Goal: Task Accomplishment & Management: Use online tool/utility

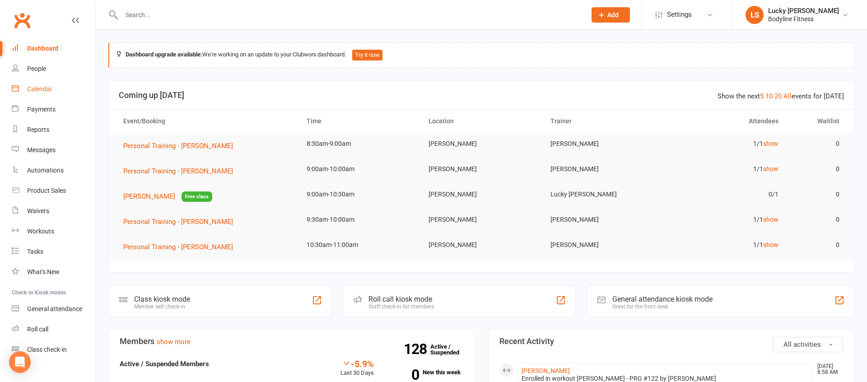
click at [38, 88] on div "Calendar" at bounding box center [39, 88] width 25 height 7
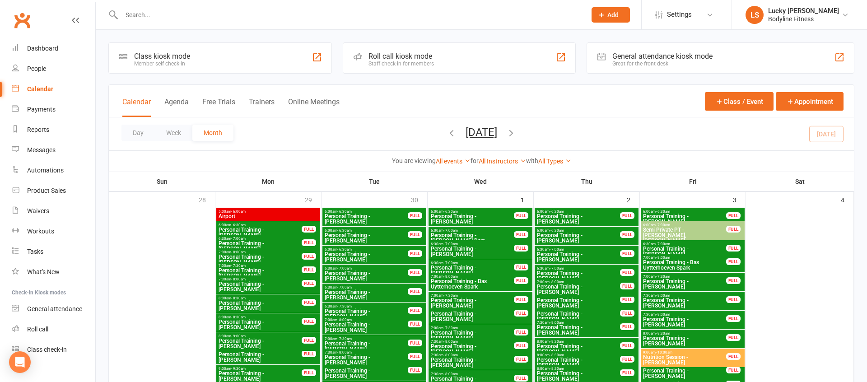
click at [173, 134] on button "Week" at bounding box center [173, 133] width 37 height 16
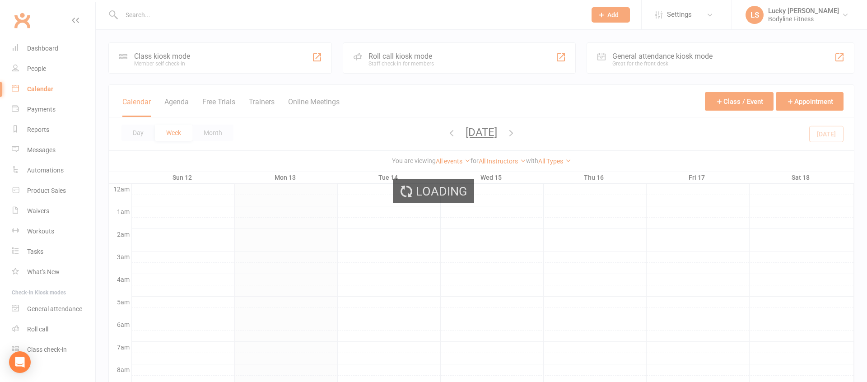
scroll to position [2, 0]
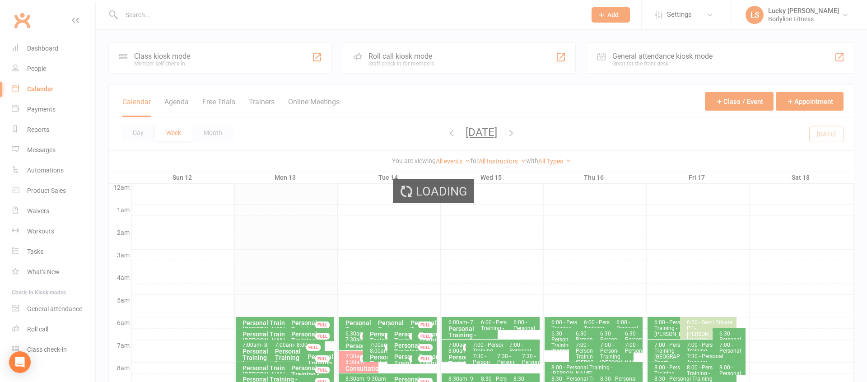
click at [269, 102] on div "Loading" at bounding box center [433, 191] width 867 height 382
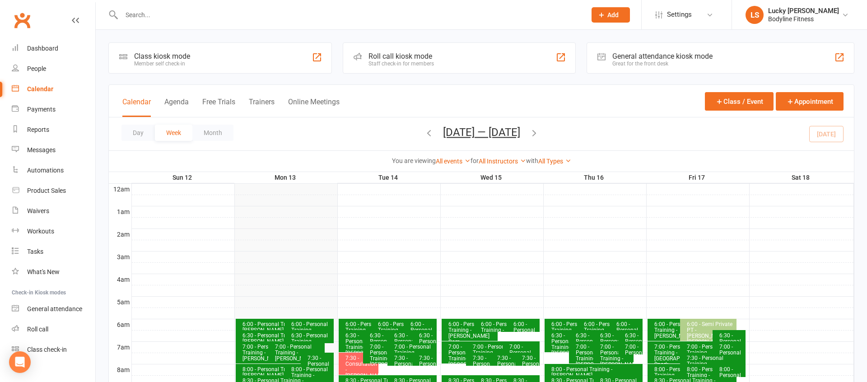
scroll to position [0, 0]
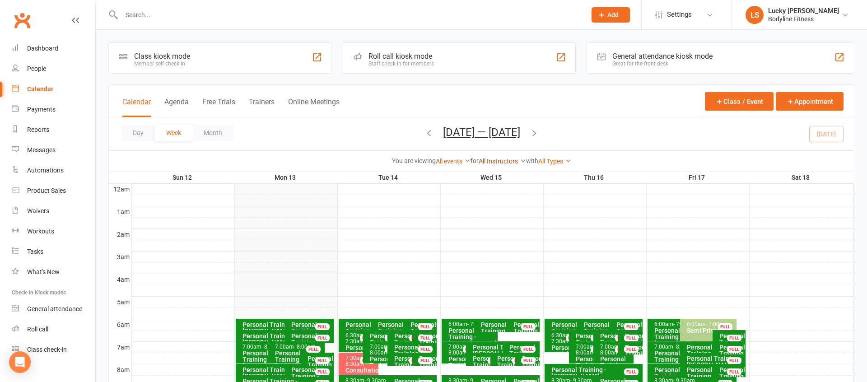
click at [504, 162] on link "All Instructors" at bounding box center [502, 161] width 47 height 7
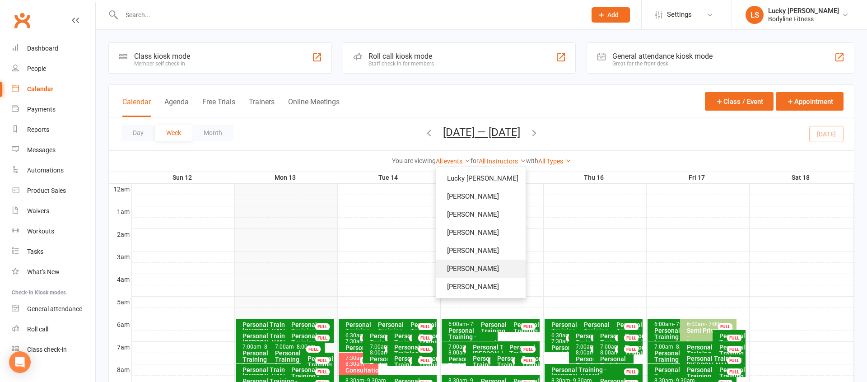
click at [471, 274] on link "[PERSON_NAME]" at bounding box center [480, 269] width 89 height 18
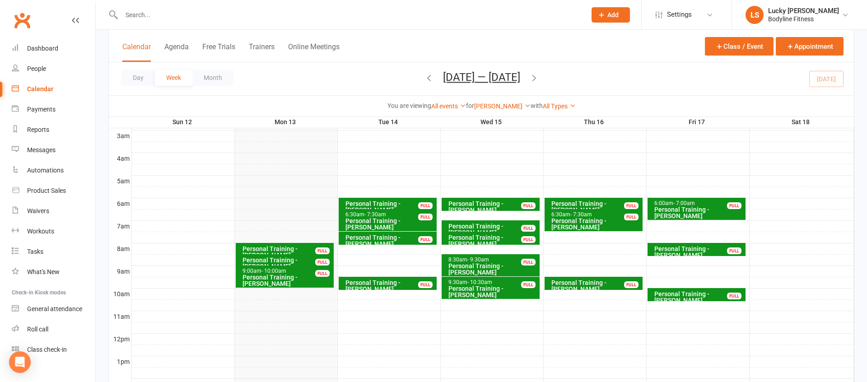
scroll to position [121, 0]
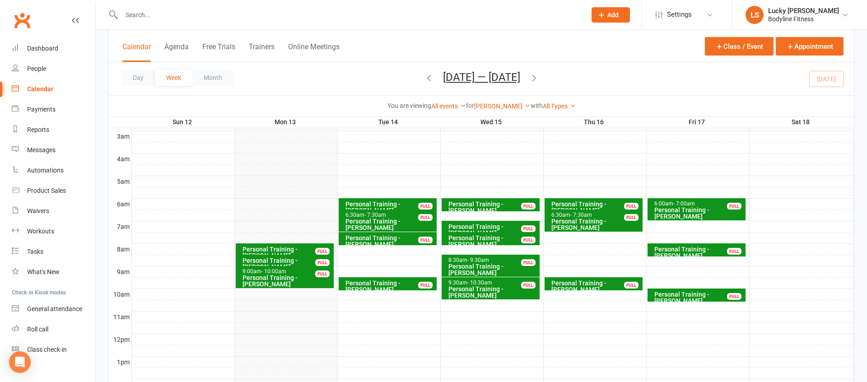
click at [240, 18] on input "text" at bounding box center [349, 15] width 461 height 13
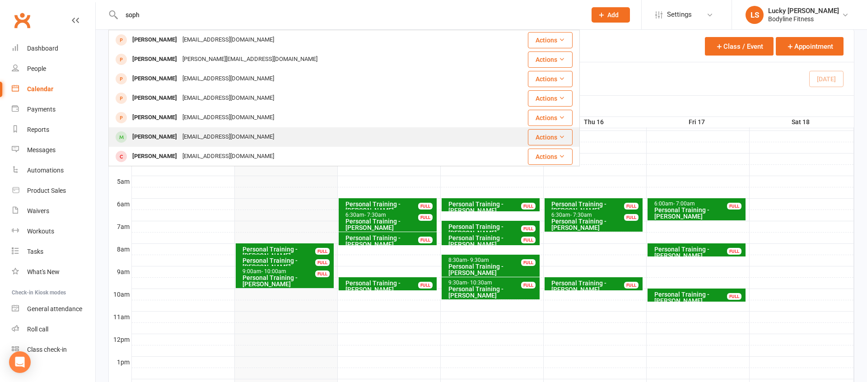
type input "soph"
click at [203, 135] on div "[EMAIL_ADDRESS][DOMAIN_NAME]" at bounding box center [228, 137] width 97 height 13
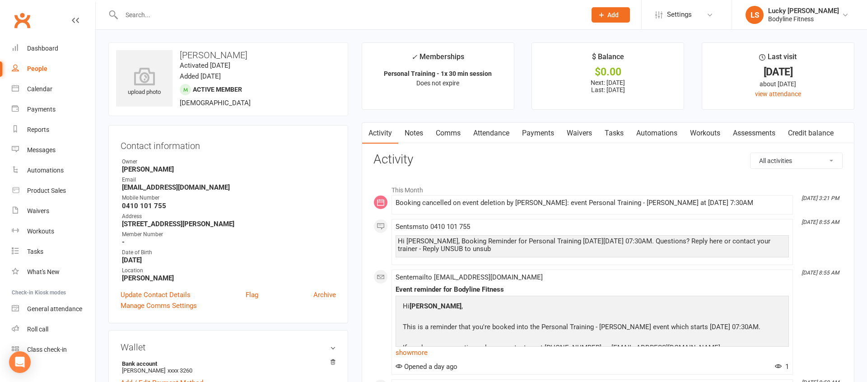
click at [541, 136] on link "Payments" at bounding box center [538, 133] width 45 height 21
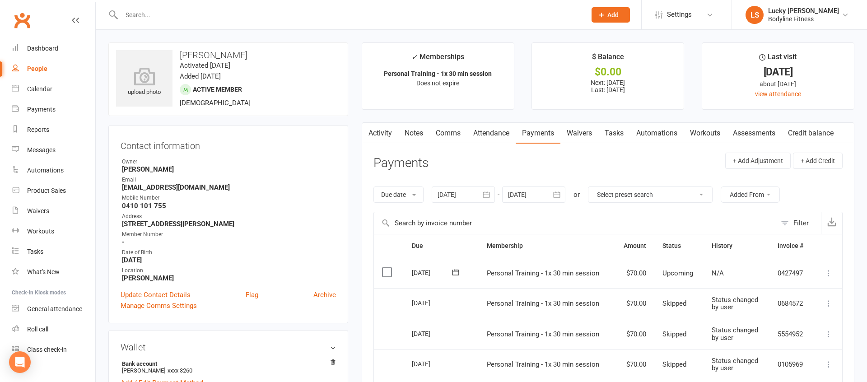
click at [547, 195] on div at bounding box center [533, 195] width 63 height 16
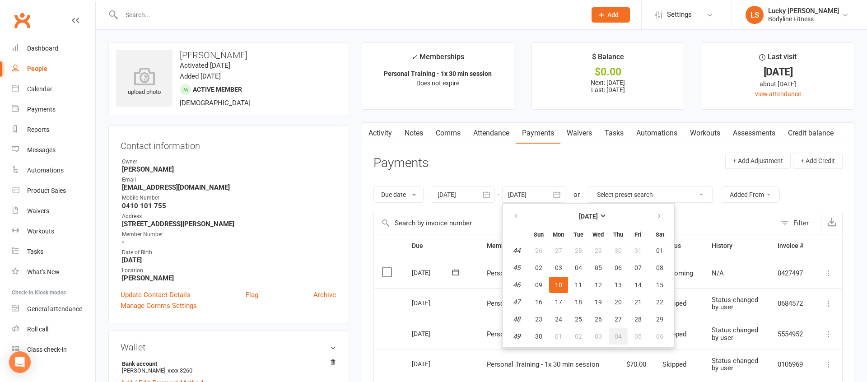
click at [621, 333] on span "04" at bounding box center [618, 336] width 7 height 7
type input "[DATE]"
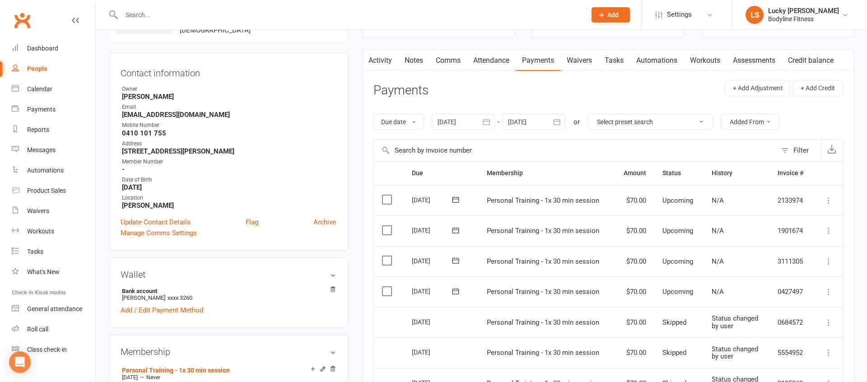
scroll to position [115, 0]
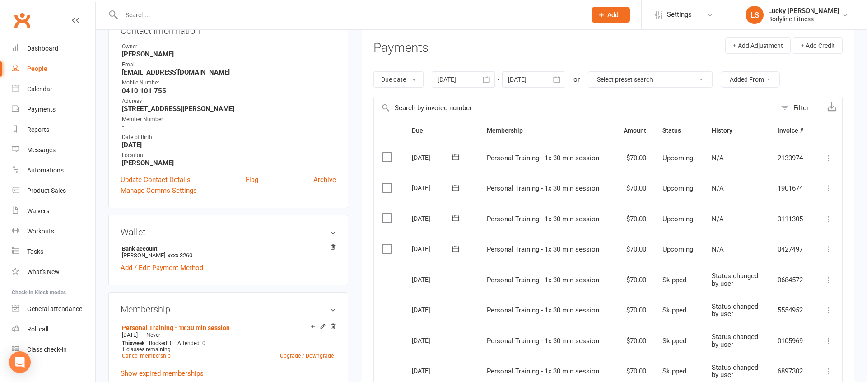
click at [827, 249] on icon at bounding box center [828, 249] width 9 height 9
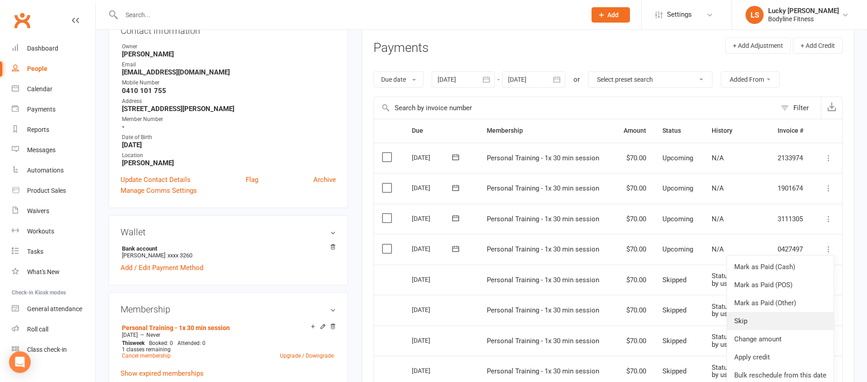
click at [752, 321] on link "Skip" at bounding box center [780, 321] width 107 height 18
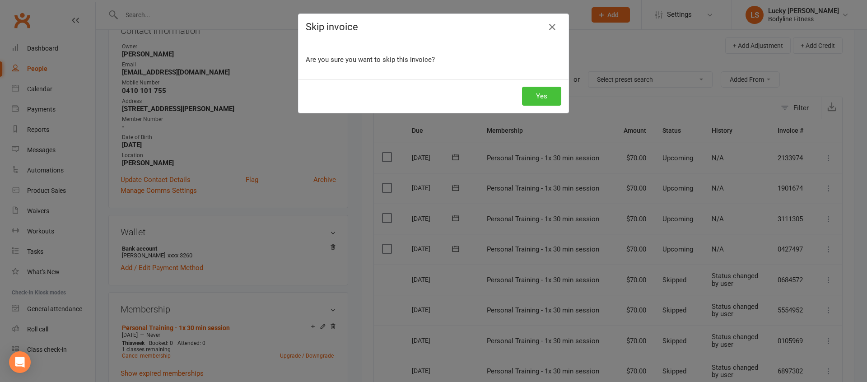
click at [542, 99] on button "Yes" at bounding box center [541, 96] width 39 height 19
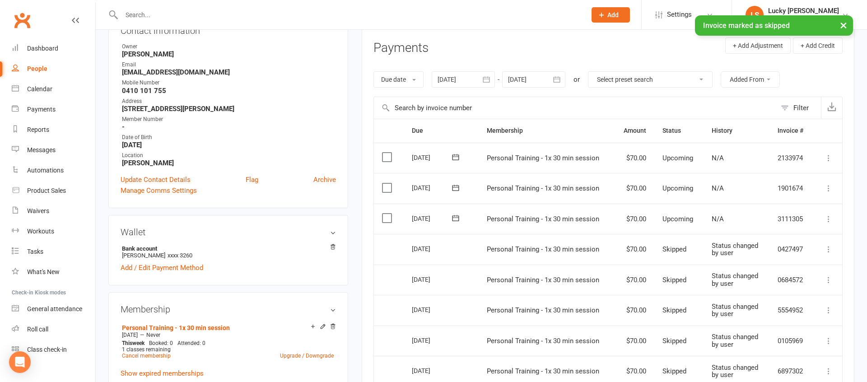
click at [830, 219] on icon at bounding box center [828, 219] width 9 height 9
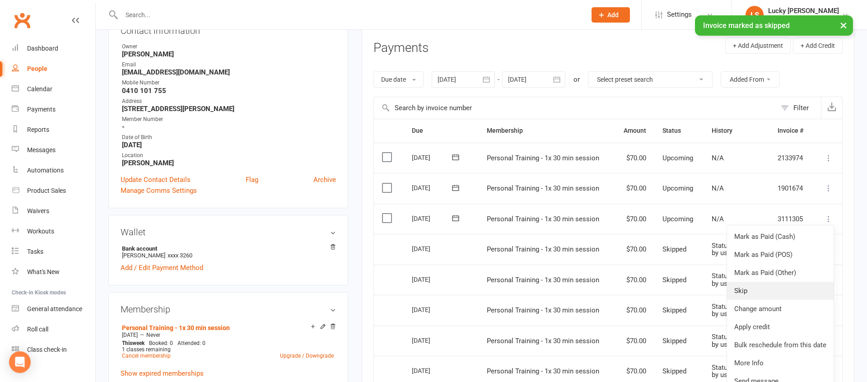
click at [741, 292] on link "Skip" at bounding box center [780, 291] width 107 height 18
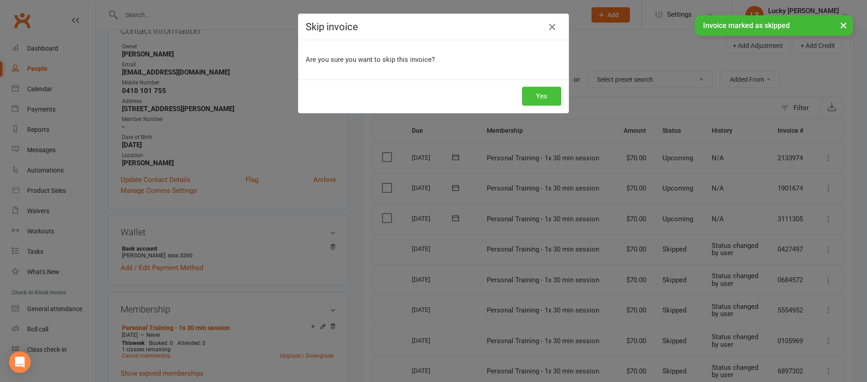
click at [544, 93] on button "Yes" at bounding box center [541, 96] width 39 height 19
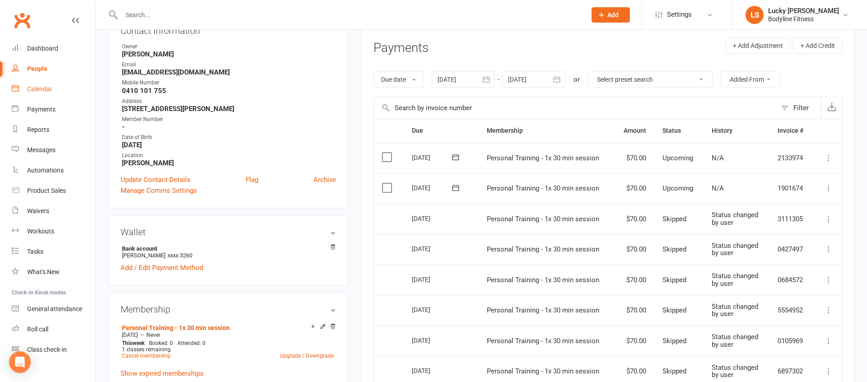
click at [29, 86] on div "Calendar" at bounding box center [39, 88] width 25 height 7
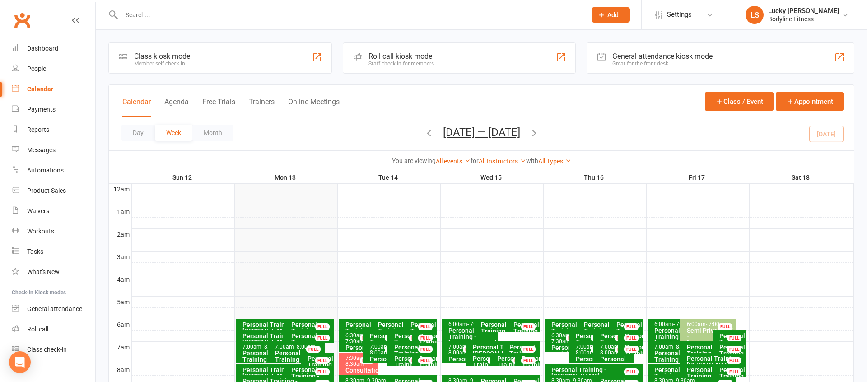
click at [260, 98] on button "Trainers" at bounding box center [262, 107] width 26 height 19
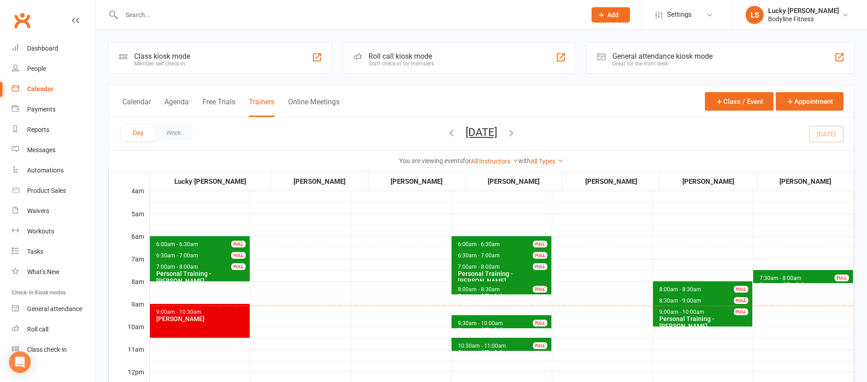
click at [243, 243] on div "FULL" at bounding box center [238, 244] width 14 height 7
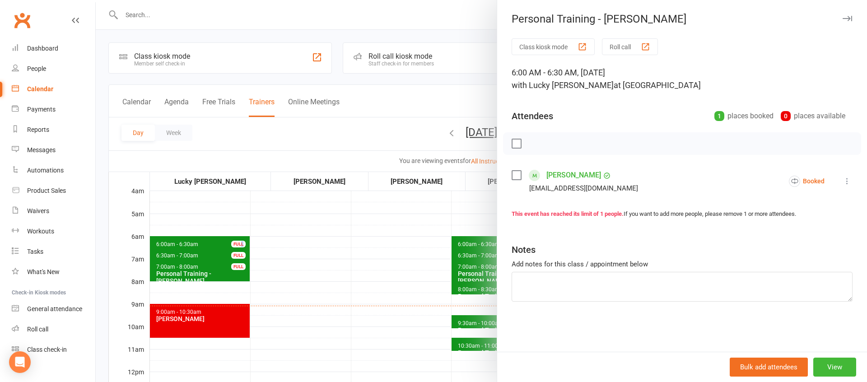
click at [850, 182] on icon at bounding box center [847, 181] width 9 height 9
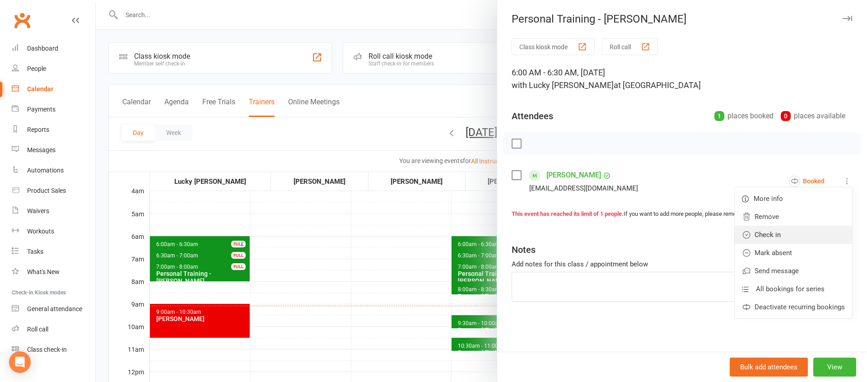
click at [770, 233] on link "Check in" at bounding box center [793, 235] width 117 height 18
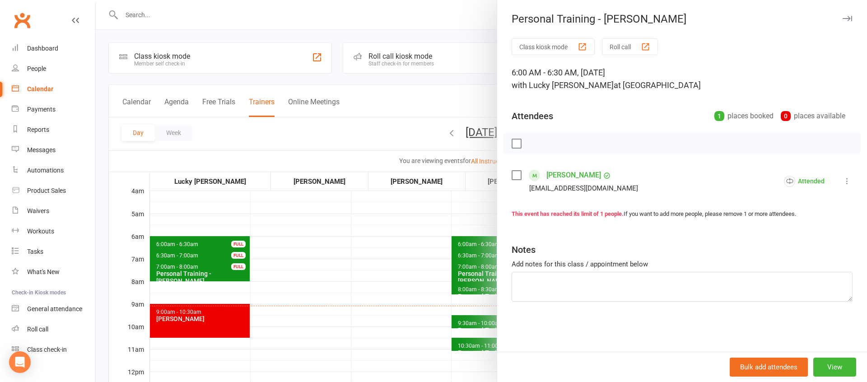
click at [217, 258] on div at bounding box center [481, 191] width 771 height 382
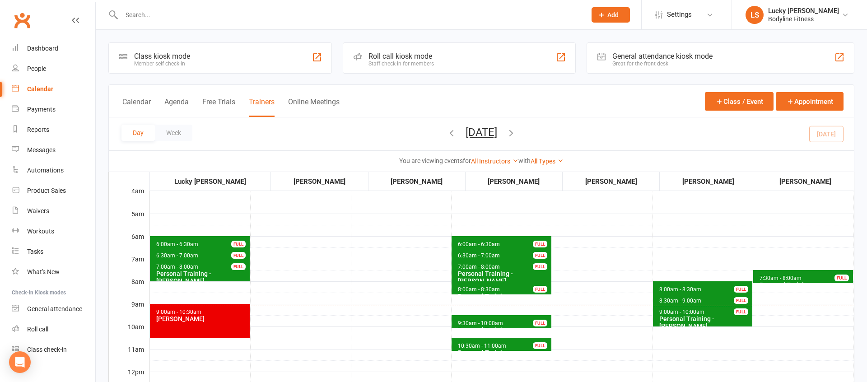
click at [189, 256] on span "6:30am - 7:00am" at bounding box center [177, 255] width 43 height 6
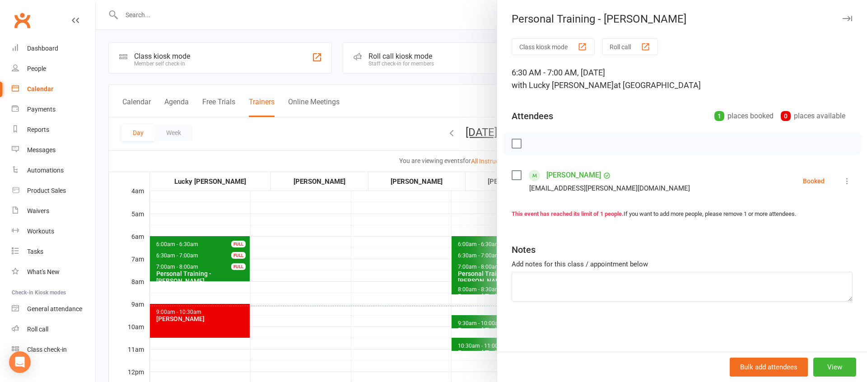
click at [847, 181] on icon at bounding box center [847, 181] width 9 height 9
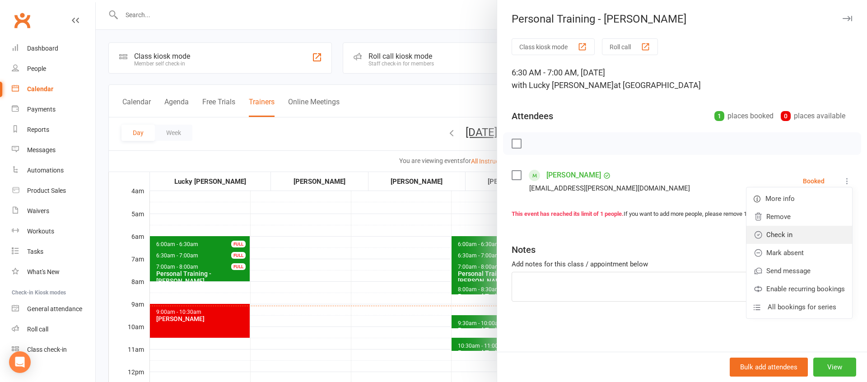
click at [782, 236] on link "Check in" at bounding box center [800, 235] width 106 height 18
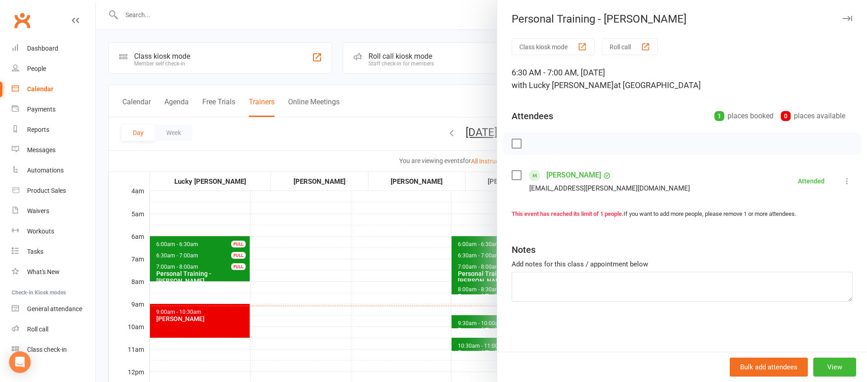
click at [218, 268] on div at bounding box center [481, 191] width 771 height 382
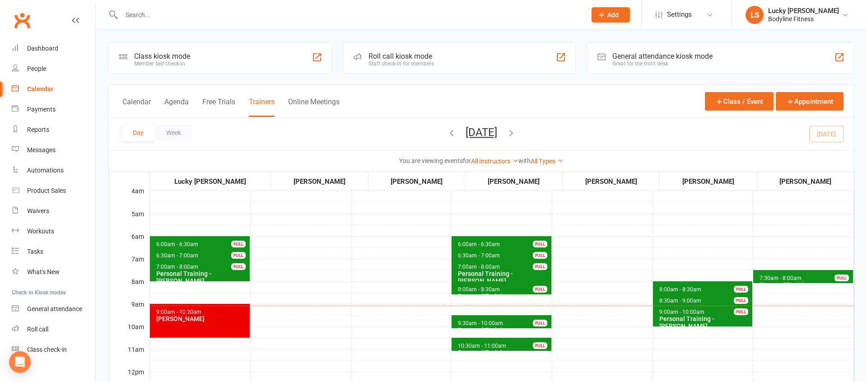
click at [214, 274] on div "Personal Training - [PERSON_NAME]" at bounding box center [202, 277] width 92 height 14
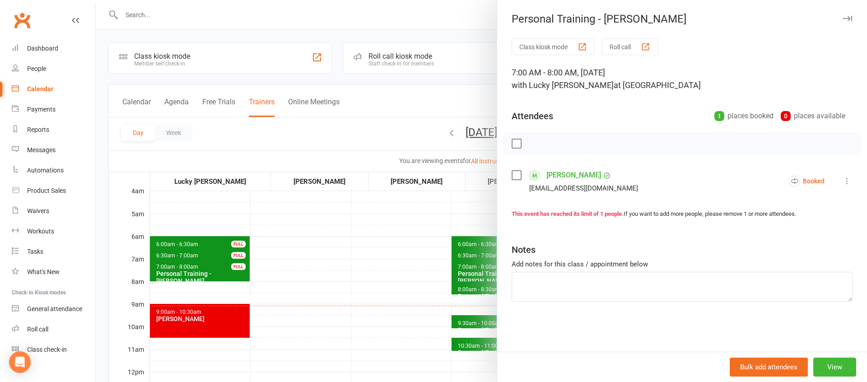
click at [846, 184] on icon at bounding box center [847, 181] width 9 height 9
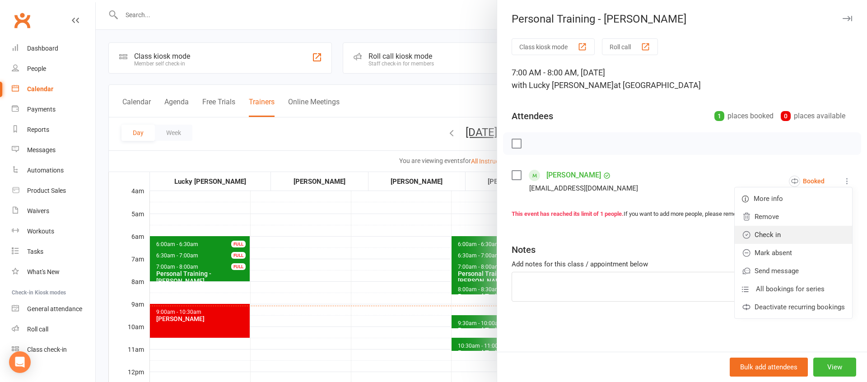
click at [775, 230] on link "Check in" at bounding box center [793, 235] width 117 height 18
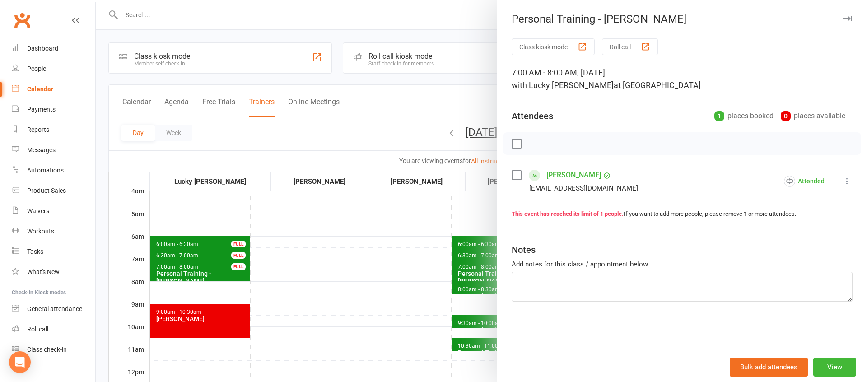
click at [336, 257] on div at bounding box center [481, 191] width 771 height 382
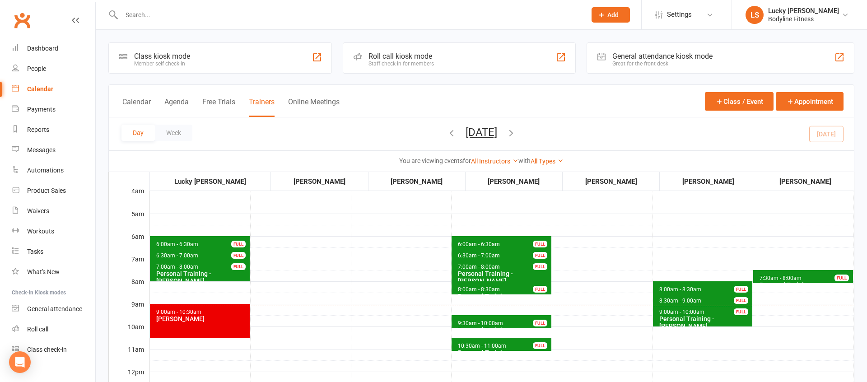
click at [470, 321] on span "9:30am - 10:00am" at bounding box center [481, 323] width 46 height 6
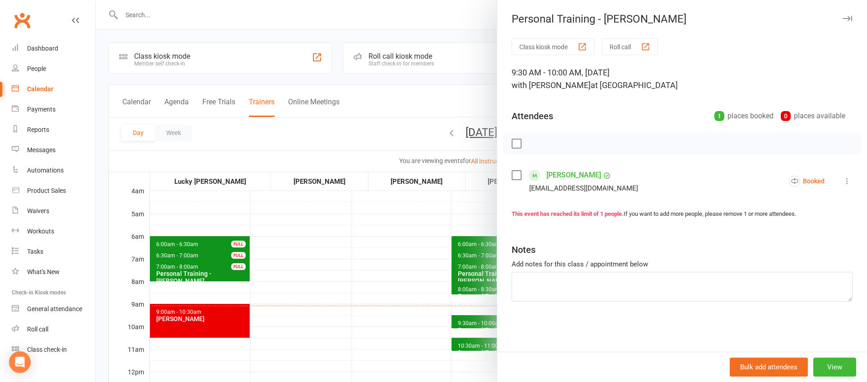
drag, startPoint x: 393, startPoint y: 323, endPoint x: 422, endPoint y: 332, distance: 29.9
click at [394, 323] on div at bounding box center [481, 191] width 771 height 382
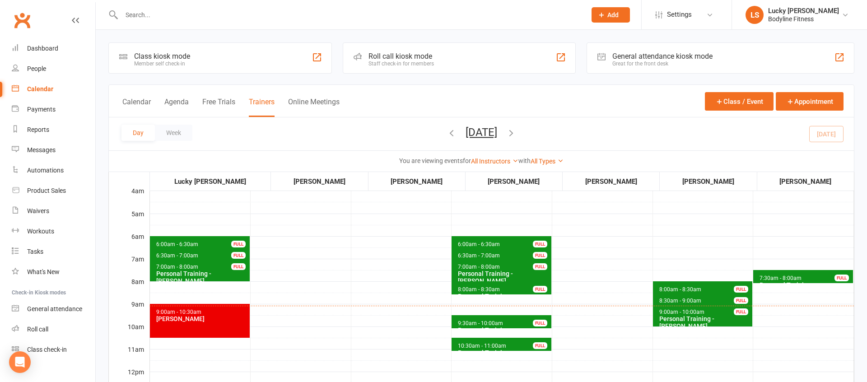
click at [459, 346] on span "10:30am - 11:00am" at bounding box center [482, 346] width 49 height 6
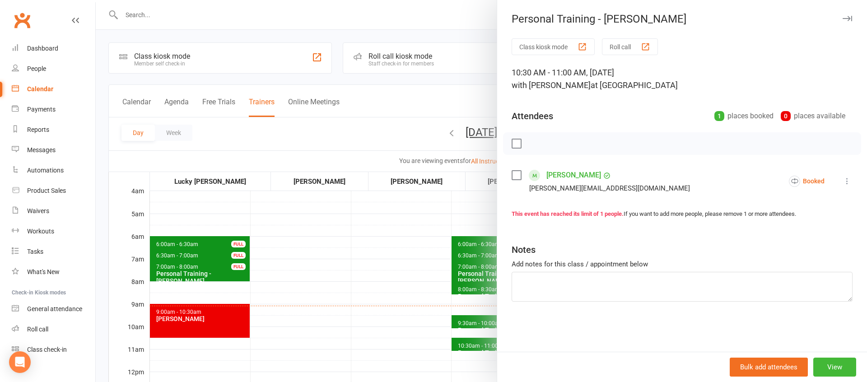
click at [412, 340] on div at bounding box center [481, 191] width 771 height 382
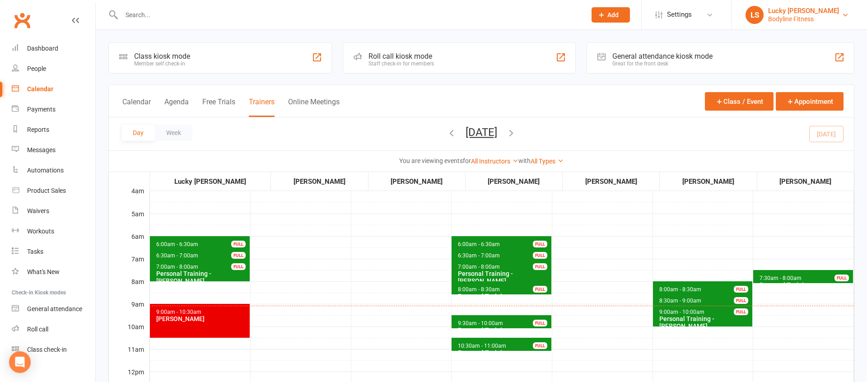
click at [777, 17] on div "Bodyline Fitness" at bounding box center [803, 19] width 71 height 8
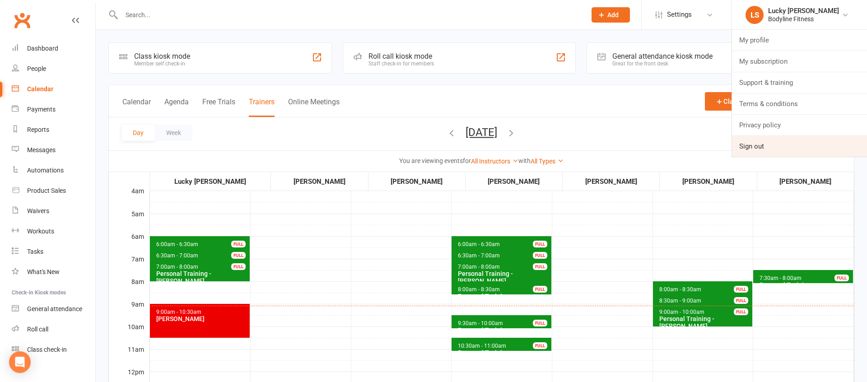
click at [761, 142] on link "Sign out" at bounding box center [799, 146] width 135 height 21
